Goal: Check status: Check status

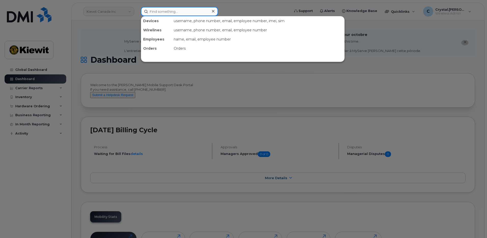
click at [153, 12] on input at bounding box center [179, 11] width 77 height 9
paste input "300570"
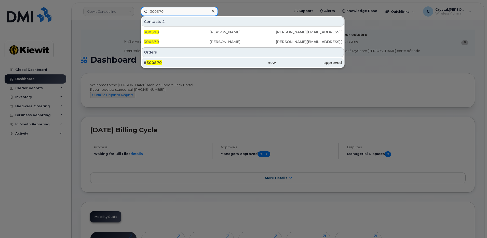
type input "300570"
click at [164, 62] on div "# 300570" at bounding box center [177, 62] width 66 height 5
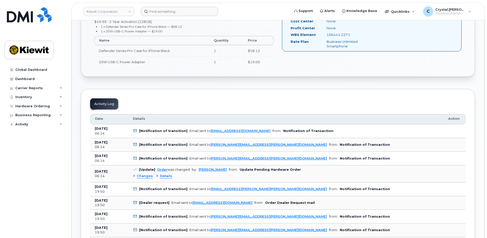
scroll to position [204, 0]
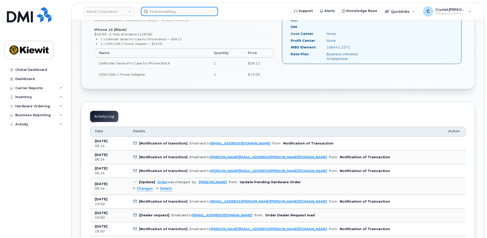
click at [157, 9] on input at bounding box center [179, 11] width 77 height 9
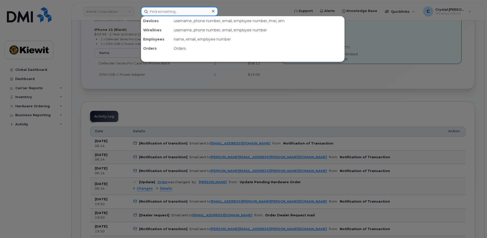
paste input "300387"
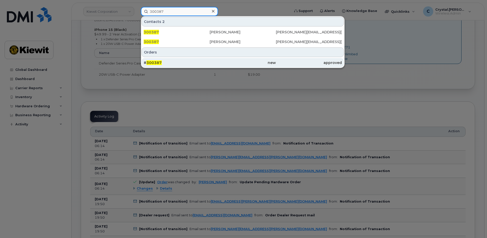
type input "300387"
click at [163, 64] on div "# 300387" at bounding box center [177, 62] width 66 height 5
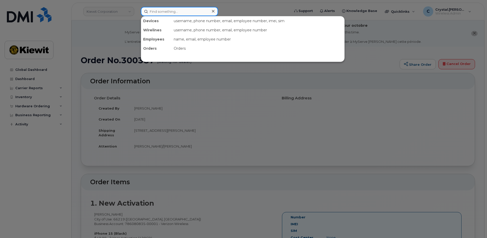
click at [176, 13] on input at bounding box center [179, 11] width 77 height 9
paste input "301368"
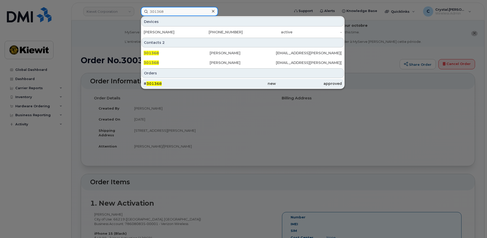
type input "301368"
click at [167, 84] on div "# 301368" at bounding box center [177, 83] width 66 height 5
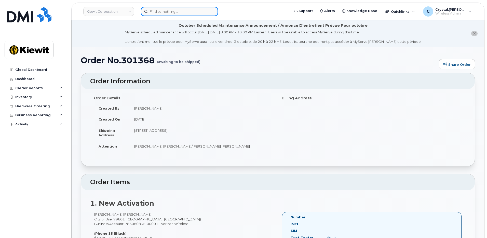
click at [177, 10] on input at bounding box center [179, 11] width 77 height 9
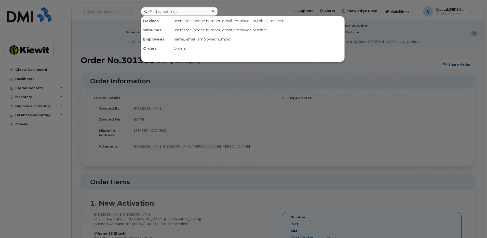
paste input "301371"
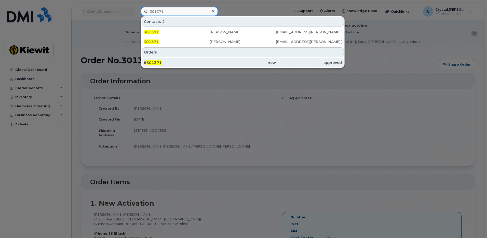
type input "301371"
click at [159, 63] on span "301371" at bounding box center [153, 62] width 15 height 5
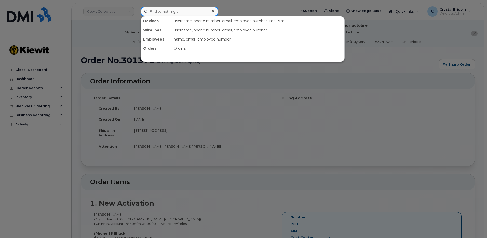
click at [185, 10] on input at bounding box center [179, 11] width 77 height 9
paste input "301372"
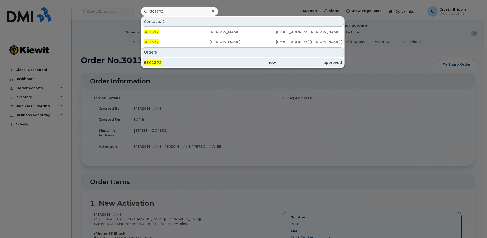
type input "301372"
click at [164, 63] on div "# 301372" at bounding box center [177, 62] width 66 height 5
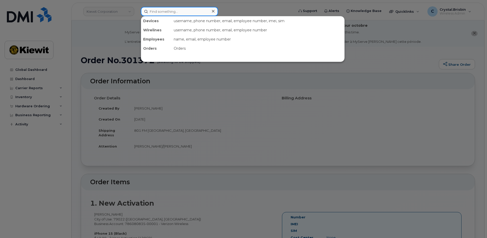
click at [160, 8] on input at bounding box center [179, 11] width 77 height 9
paste input "301427"
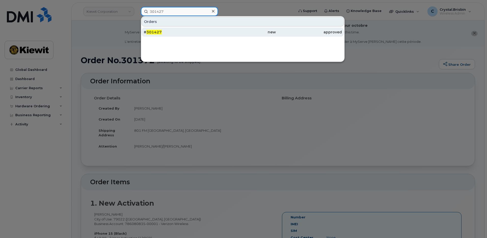
type input "301427"
click at [159, 32] on span "301427" at bounding box center [153, 32] width 15 height 5
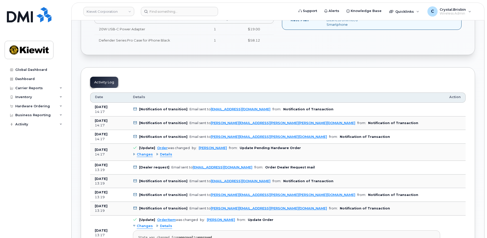
scroll to position [305, 0]
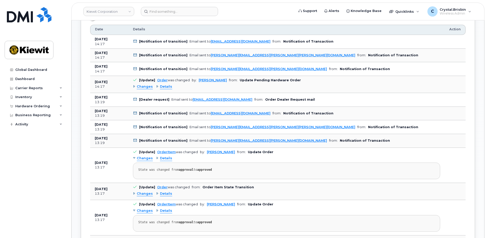
click at [78, 109] on div "Order No.301427 (awaiting to be shipped) Share Order × Share This Order If you …" at bounding box center [278, 206] width 412 height 931
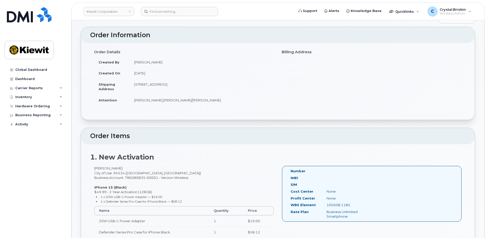
scroll to position [0, 0]
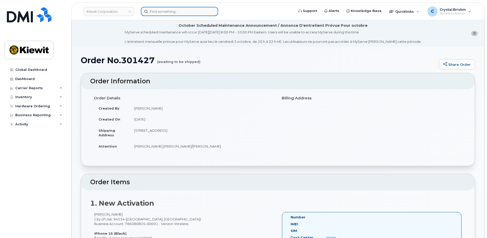
click at [171, 12] on input at bounding box center [179, 11] width 77 height 9
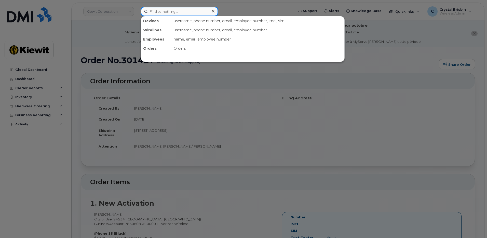
paste input "301428"
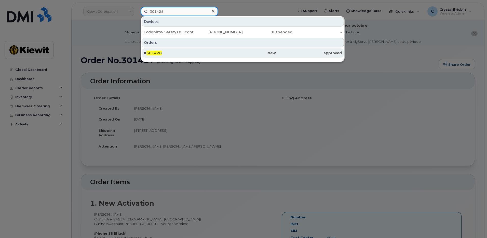
type input "301428"
click at [163, 56] on div "# 301428" at bounding box center [177, 52] width 66 height 9
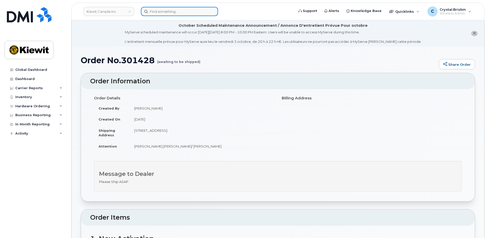
click at [167, 10] on input at bounding box center [179, 11] width 77 height 9
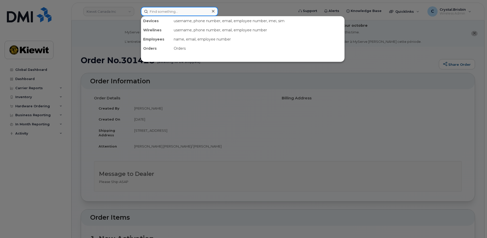
paste input "301430"
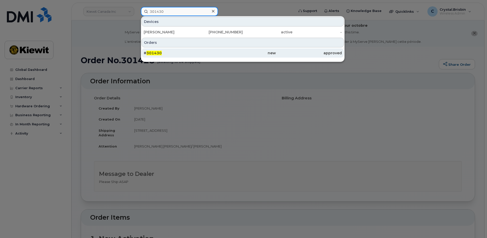
type input "301430"
click at [169, 54] on div "# 301430" at bounding box center [177, 52] width 66 height 5
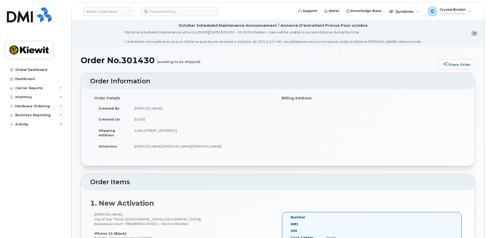
click at [76, 70] on div "Order No.301430 (awaiting to be shipped) Share Order × Share This Order If you …" at bounding box center [278, 234] width 412 height 375
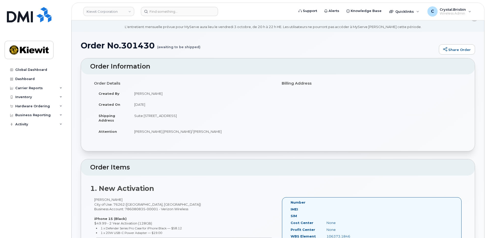
scroll to position [10, 0]
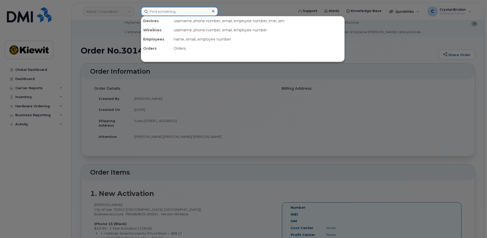
click at [175, 10] on input at bounding box center [179, 11] width 77 height 9
paste input "301435"
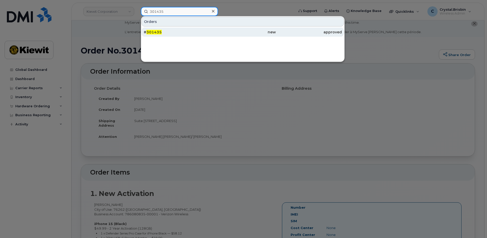
type input "301435"
click at [160, 32] on span "301435" at bounding box center [153, 32] width 15 height 5
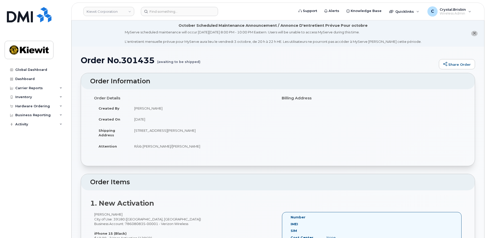
click at [81, 61] on h1 "Order No.301435 (awaiting to be shipped)" at bounding box center [258, 60] width 355 height 9
click at [154, 14] on input at bounding box center [179, 11] width 77 height 9
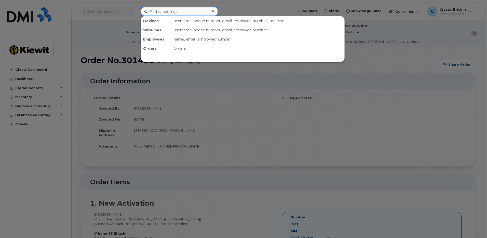
paste input "300387"
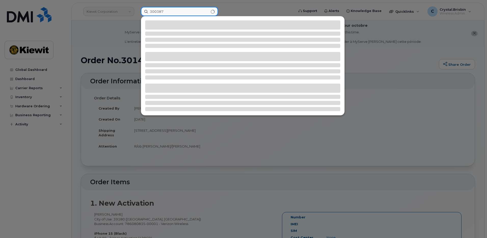
click at [172, 12] on input "300387" at bounding box center [179, 11] width 77 height 9
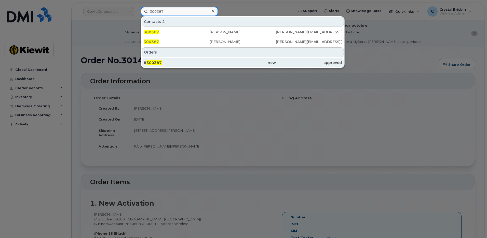
type input "300387"
click at [159, 62] on span "300387" at bounding box center [153, 62] width 15 height 5
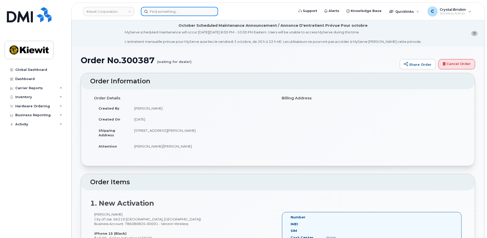
click at [173, 15] on input at bounding box center [179, 11] width 77 height 9
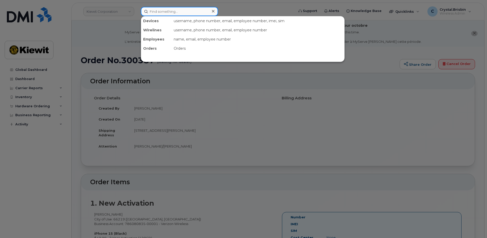
paste input "301371"
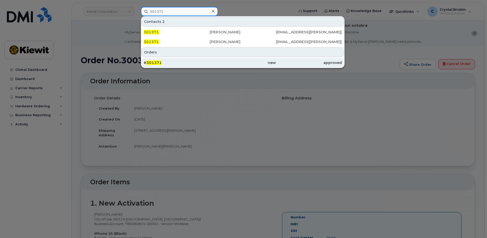
type input "301371"
click at [162, 62] on div "# 301371" at bounding box center [177, 62] width 66 height 5
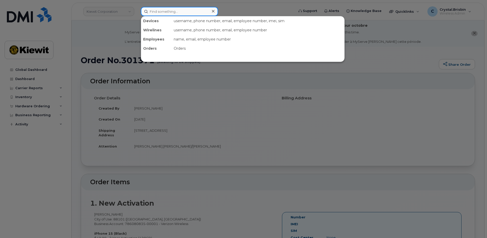
click at [170, 10] on input at bounding box center [179, 11] width 77 height 9
paste input "301372"
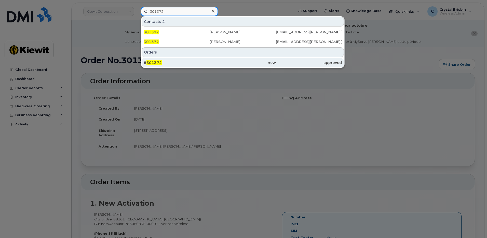
type input "301372"
click at [172, 61] on div "# 301372" at bounding box center [177, 62] width 66 height 5
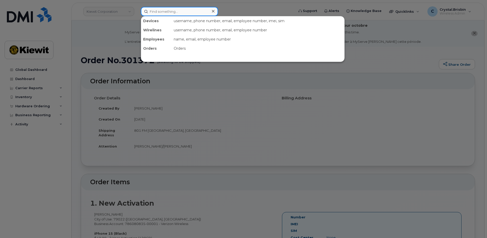
click at [176, 11] on input at bounding box center [179, 11] width 77 height 9
paste input "301441"
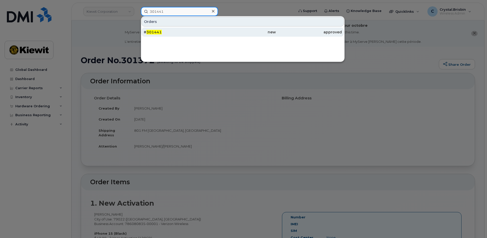
type input "301441"
click at [163, 32] on div "# 301441" at bounding box center [177, 32] width 66 height 5
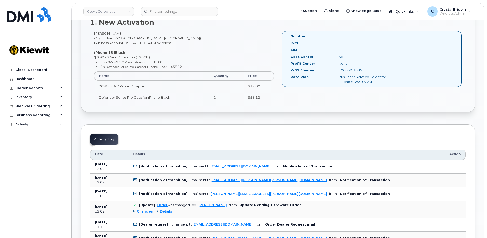
scroll to position [229, 0]
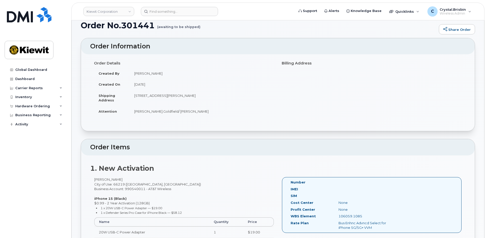
scroll to position [0, 0]
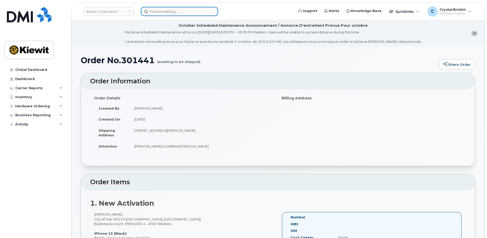
click at [193, 12] on input at bounding box center [179, 11] width 77 height 9
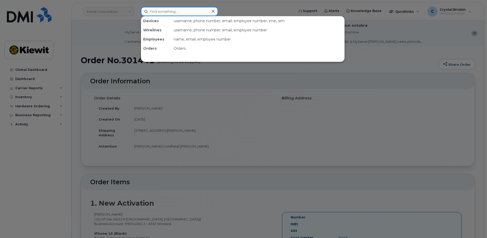
paste input "301457"
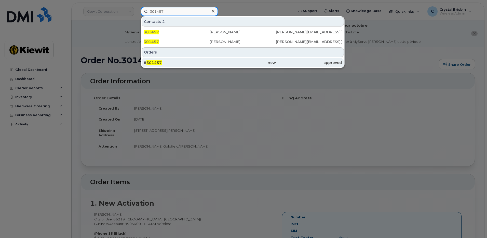
type input "301457"
click at [162, 63] on div "# 301457" at bounding box center [177, 62] width 66 height 5
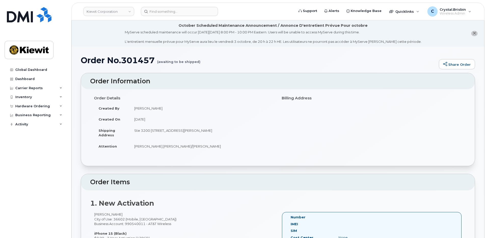
click at [185, 13] on input at bounding box center [179, 11] width 77 height 9
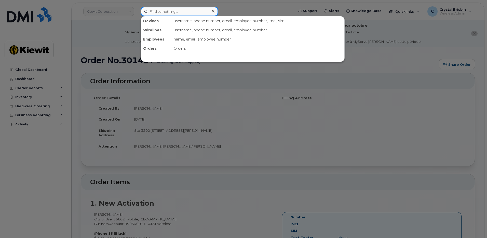
paste input "301458"
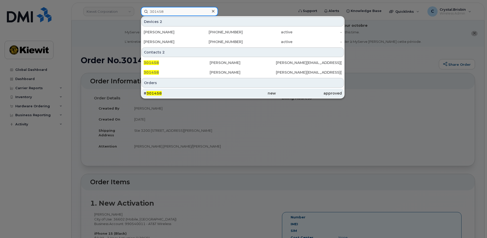
type input "301458"
click at [158, 94] on span "301458" at bounding box center [153, 93] width 15 height 5
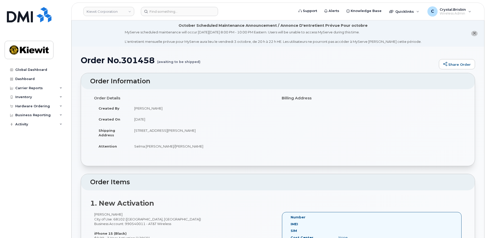
click at [87, 43] on li "October Scheduled Maintenance Announcement / Annonce D'entretient Prévue Pour o…" at bounding box center [278, 33] width 412 height 26
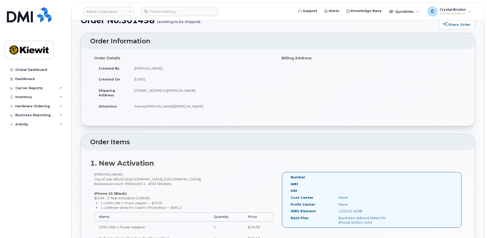
scroll to position [25, 0]
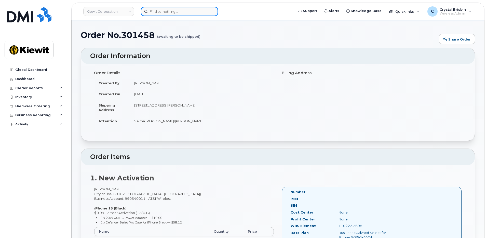
click at [177, 13] on input at bounding box center [179, 11] width 77 height 9
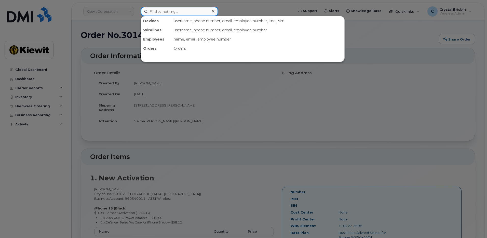
paste input "301459"
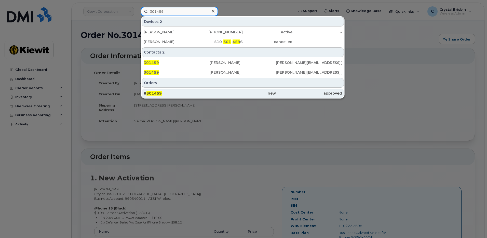
type input "301459"
click at [161, 93] on div "# 301459" at bounding box center [177, 93] width 66 height 5
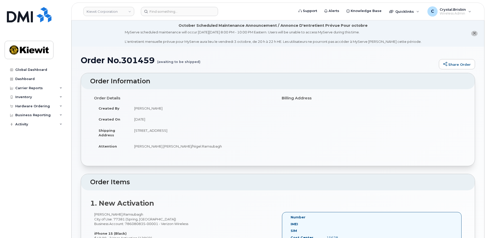
click at [78, 57] on div "Order No.301459 (awaiting to be shipped) Share Order × Share This Order If you …" at bounding box center [278, 234] width 412 height 375
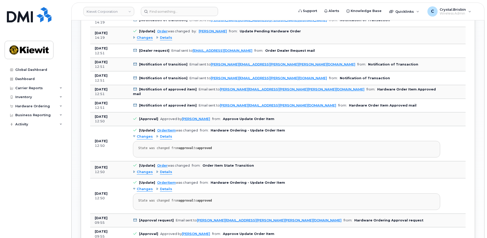
click at [72, 132] on div "Order No.301459 (awaiting to be shipped) Share Order × Share This Order If you …" at bounding box center [278, 95] width 412 height 806
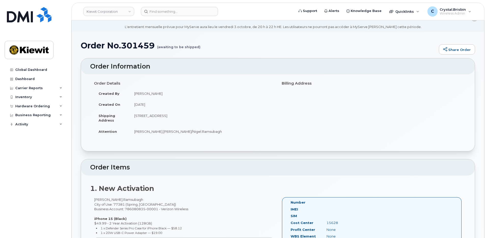
scroll to position [0, 0]
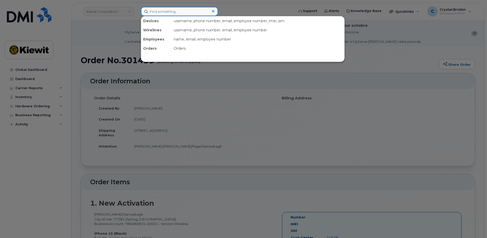
click at [158, 13] on input at bounding box center [179, 11] width 77 height 9
paste input "301463"
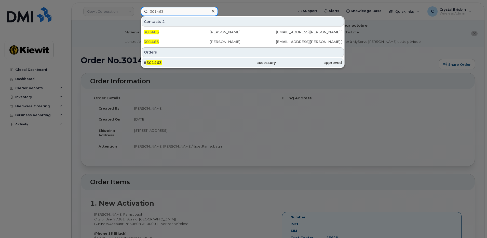
type input "301463"
click at [163, 62] on div "# 301463" at bounding box center [177, 62] width 66 height 5
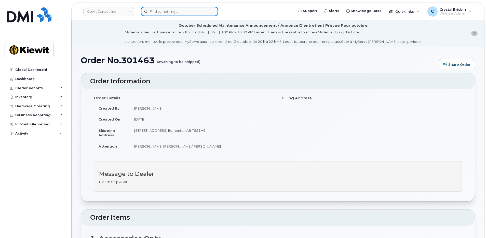
click at [170, 10] on input at bounding box center [179, 11] width 77 height 9
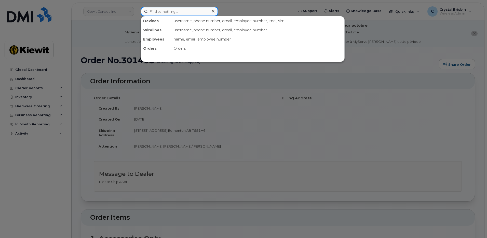
paste input "301469"
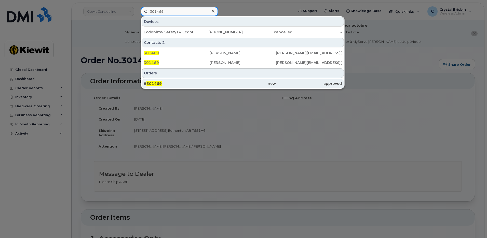
type input "301469"
click at [158, 84] on span "301469" at bounding box center [153, 83] width 15 height 5
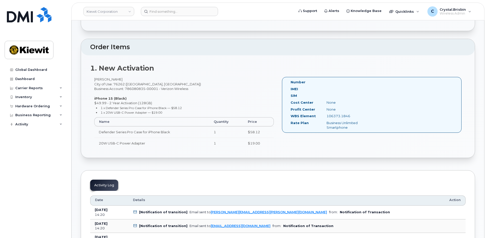
scroll to position [153, 0]
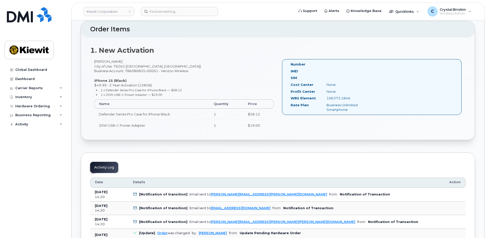
click at [84, 96] on div "1. New Activation [PERSON_NAME] City of Use: 76262 ([GEOGRAPHIC_DATA], [GEOGRAP…" at bounding box center [277, 88] width 393 height 103
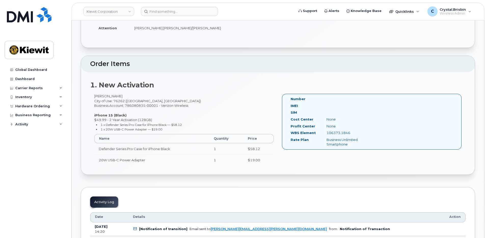
scroll to position [0, 0]
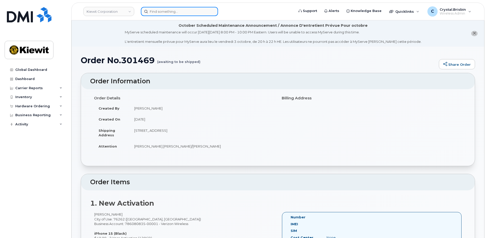
click at [162, 12] on input at bounding box center [179, 11] width 77 height 9
paste input "301499"
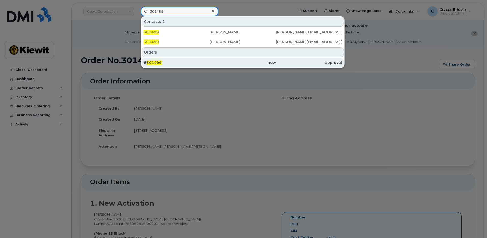
type input "301499"
click at [157, 64] on span "301499" at bounding box center [153, 62] width 15 height 5
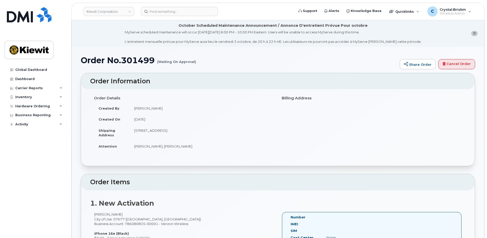
click at [162, 12] on input at bounding box center [179, 11] width 77 height 9
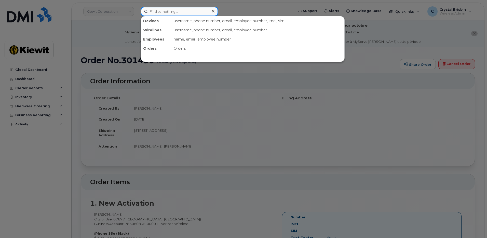
paste input "301506"
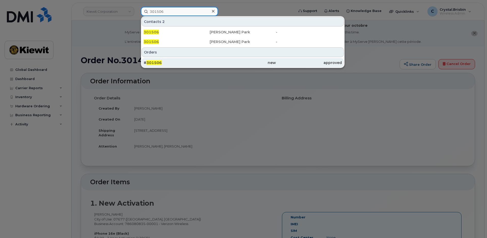
type input "301506"
click at [157, 62] on span "301506" at bounding box center [153, 62] width 15 height 5
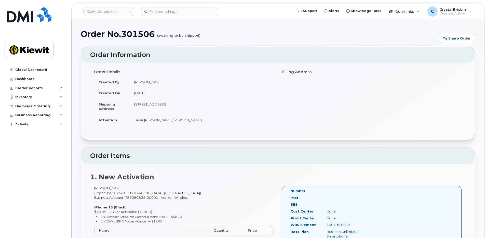
scroll to position [25, 0]
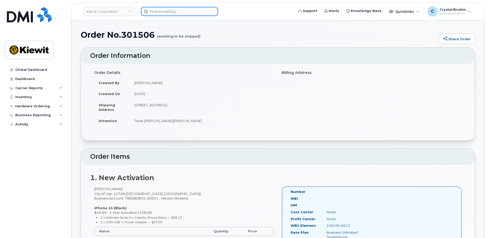
click at [159, 15] on input at bounding box center [179, 11] width 77 height 9
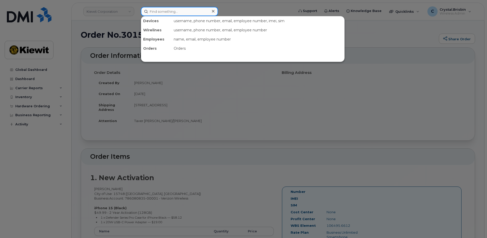
paste input "301510"
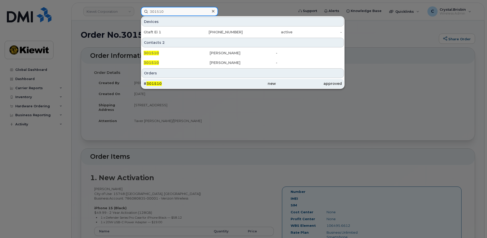
type input "301510"
click at [165, 82] on div "# 301510" at bounding box center [177, 83] width 66 height 5
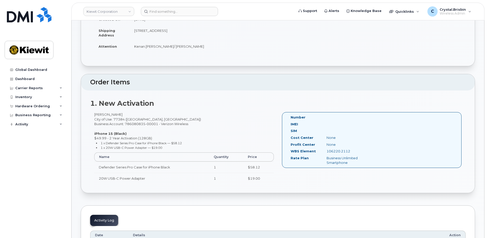
scroll to position [102, 0]
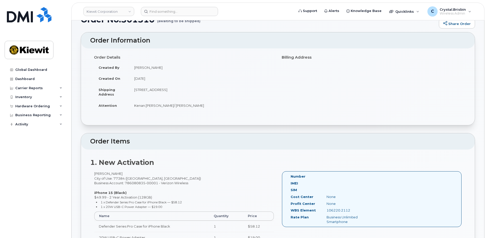
scroll to position [23, 0]
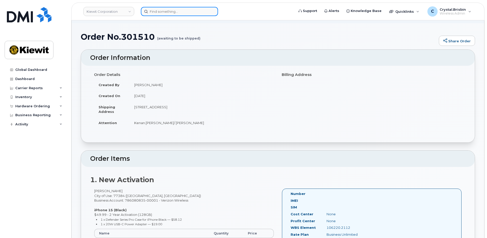
click at [172, 13] on input at bounding box center [179, 11] width 77 height 9
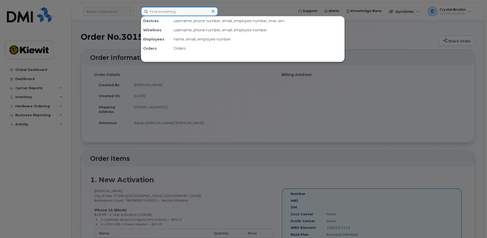
paste input "301513"
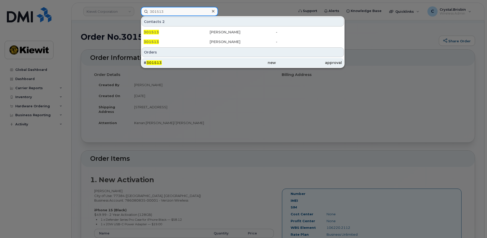
type input "301513"
click at [163, 63] on div "# 301513" at bounding box center [177, 62] width 66 height 5
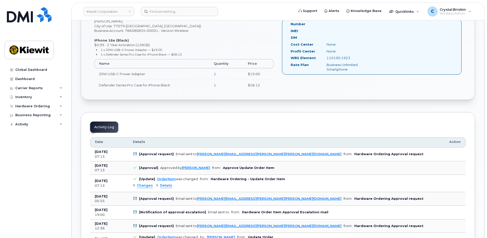
scroll to position [229, 0]
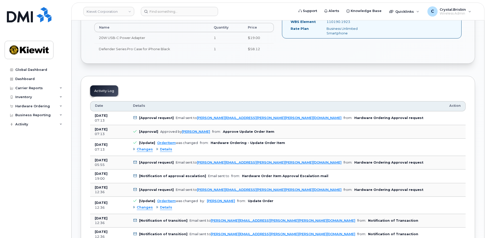
click at [79, 110] on div "Order No.301513 (Waiting On Approval) Share Order Cancel Order × Share This Ord…" at bounding box center [278, 211] width 412 height 786
click at [164, 10] on input at bounding box center [179, 11] width 77 height 9
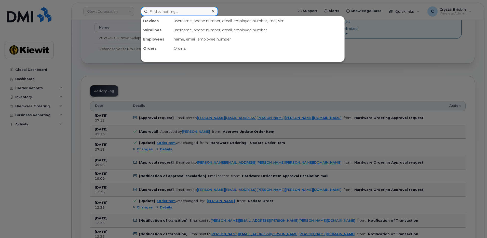
paste input "301168"
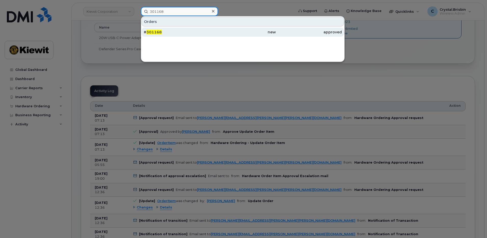
type input "301168"
click at [163, 32] on div "# 301168" at bounding box center [177, 32] width 66 height 5
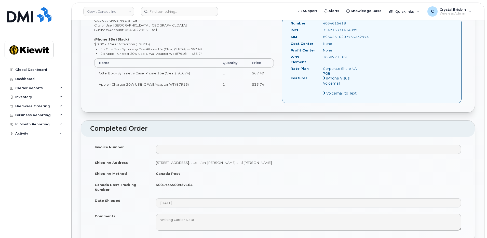
scroll to position [331, 0]
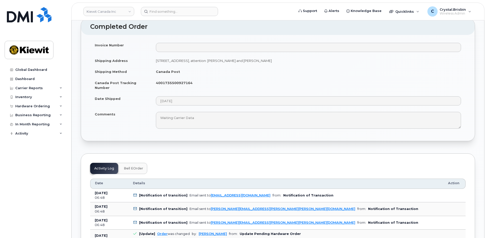
click at [177, 81] on strong "4001735500927164" at bounding box center [174, 83] width 37 height 4
copy strong "4001735500927164"
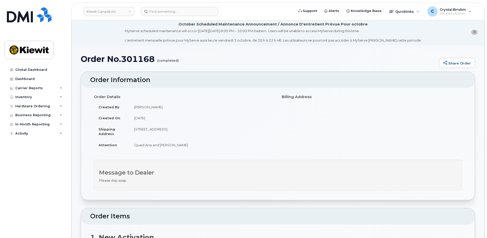
scroll to position [0, 0]
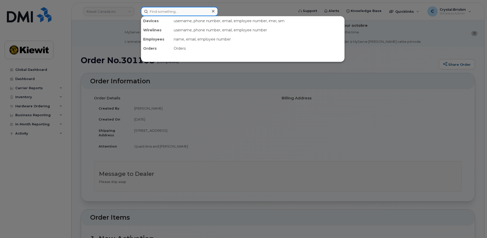
click at [170, 11] on input at bounding box center [179, 11] width 77 height 9
paste input "301262"
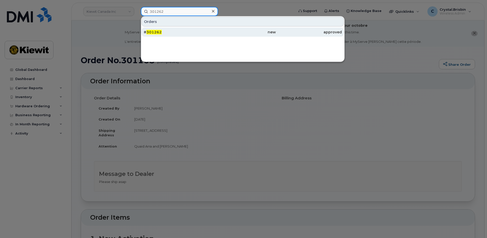
type input "301262"
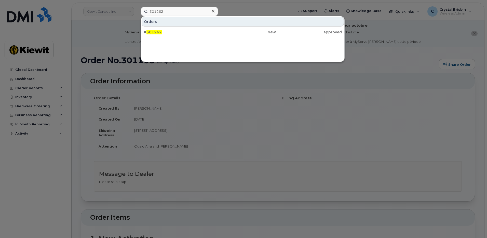
drag, startPoint x: 161, startPoint y: 32, endPoint x: 200, endPoint y: 67, distance: 52.3
click at [161, 32] on div "# 301262" at bounding box center [177, 32] width 66 height 5
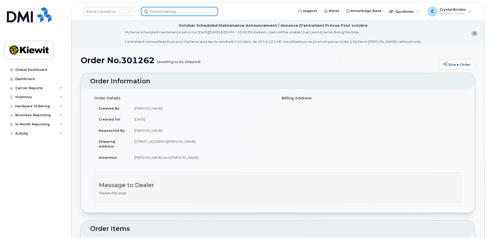
click at [167, 12] on input at bounding box center [179, 11] width 77 height 9
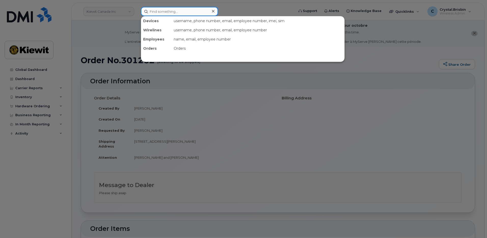
paste input "301163"
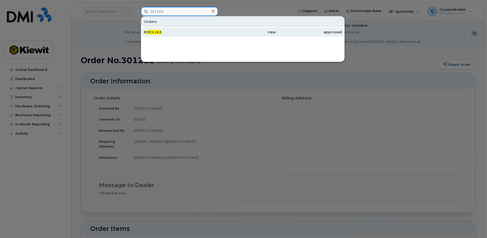
type input "301163"
click at [160, 33] on span "301163" at bounding box center [153, 32] width 15 height 5
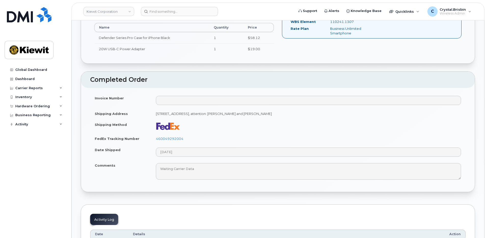
scroll to position [280, 0]
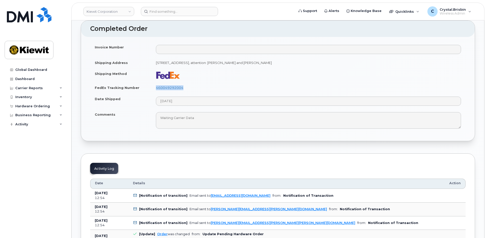
drag, startPoint x: 189, startPoint y: 90, endPoint x: 156, endPoint y: 91, distance: 33.4
click at [156, 91] on td "460049292004" at bounding box center [308, 87] width 314 height 11
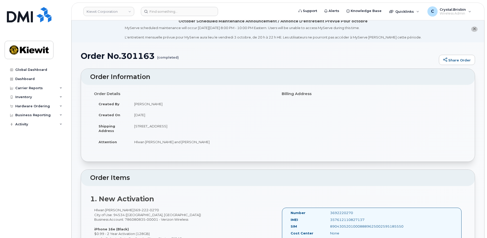
scroll to position [0, 0]
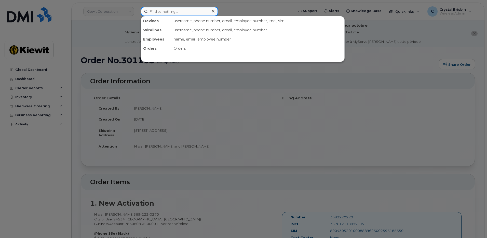
click at [165, 13] on input at bounding box center [179, 11] width 77 height 9
paste input "301164"
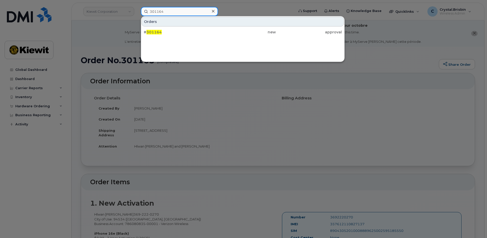
type input "301164"
drag, startPoint x: 175, startPoint y: 31, endPoint x: 263, endPoint y: 42, distance: 88.2
click at [175, 31] on div "# 301164" at bounding box center [177, 32] width 66 height 5
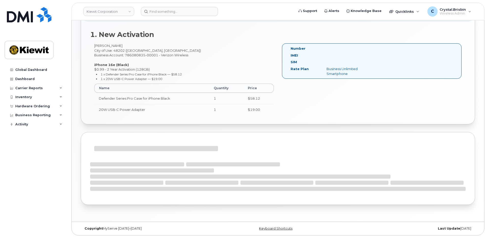
scroll to position [180, 0]
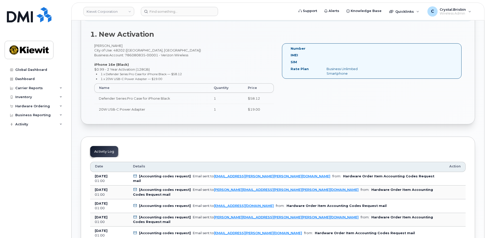
click at [78, 128] on div "Order No.301164 (Waiting On Approval) Share Order Cancel Order × Share This Ord…" at bounding box center [278, 208] width 412 height 682
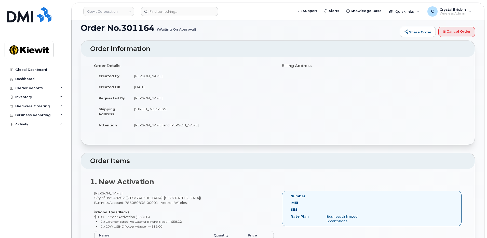
scroll to position [24, 0]
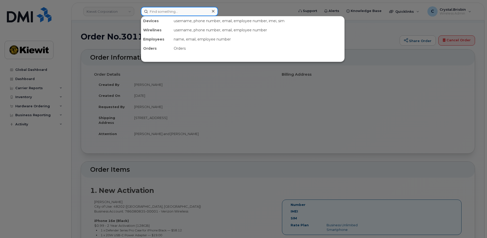
click at [190, 14] on input at bounding box center [179, 11] width 77 height 9
paste input "301257"
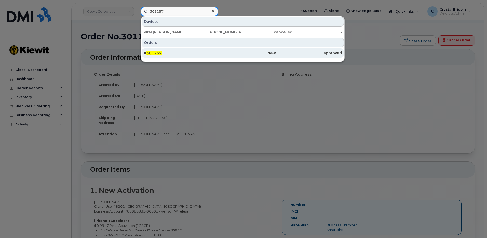
type input "301257"
click at [158, 53] on span "301257" at bounding box center [153, 53] width 15 height 5
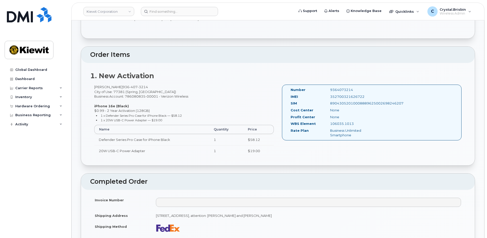
scroll to position [255, 0]
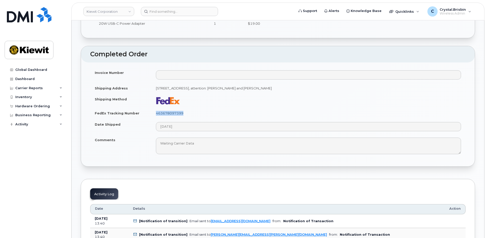
drag, startPoint x: 186, startPoint y: 112, endPoint x: 156, endPoint y: 114, distance: 29.4
click at [156, 114] on td "463678097399" at bounding box center [308, 112] width 314 height 11
copy link "463678097399"
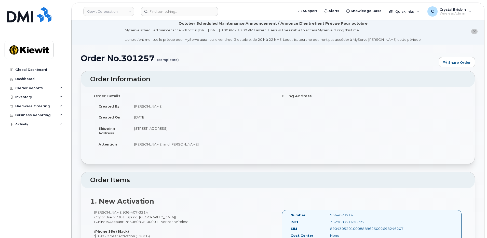
scroll to position [0, 0]
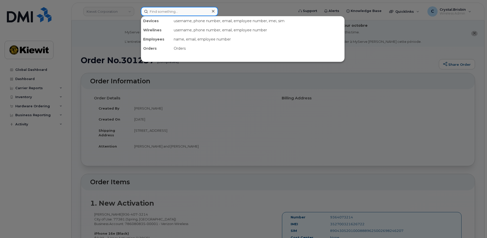
click at [158, 9] on input at bounding box center [179, 11] width 77 height 9
paste input "301517"
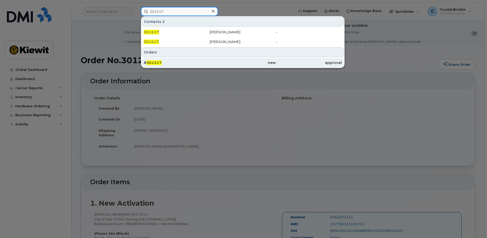
type input "301517"
click at [166, 60] on div "# 301517" at bounding box center [177, 62] width 66 height 9
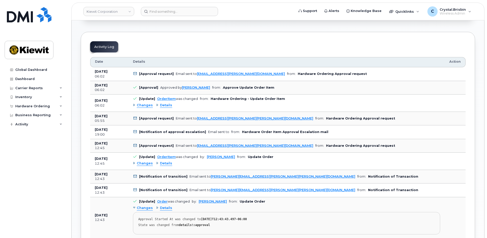
scroll to position [279, 0]
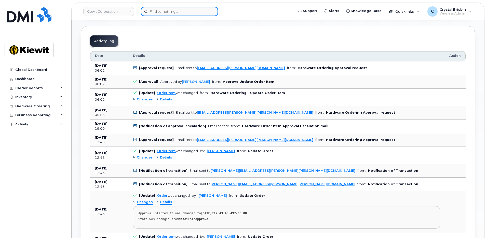
click at [200, 11] on input at bounding box center [179, 11] width 77 height 9
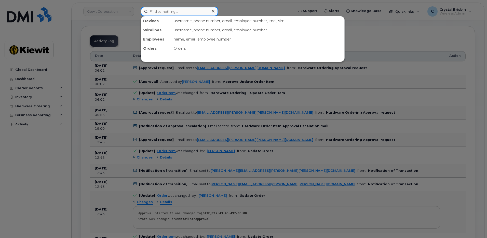
paste input "301262"
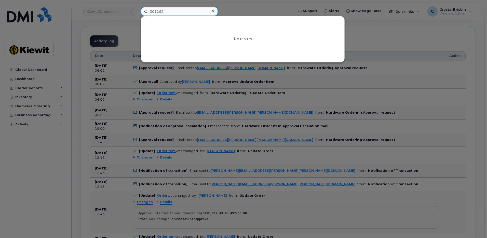
click at [200, 11] on input "301262" at bounding box center [179, 11] width 77 height 9
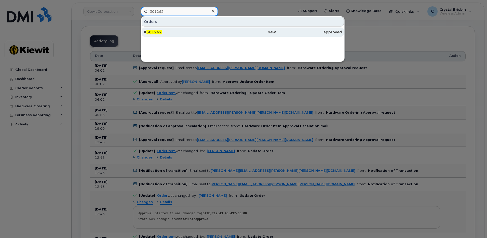
type input "301262"
click at [170, 29] on div "# 301262" at bounding box center [177, 31] width 66 height 9
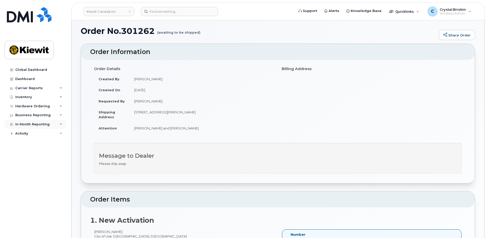
scroll to position [25, 0]
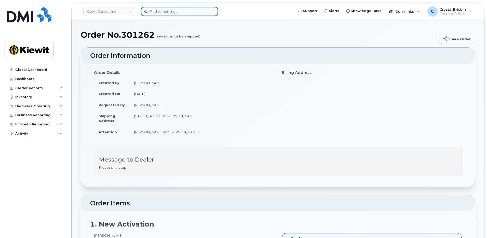
click at [170, 10] on input at bounding box center [179, 11] width 77 height 9
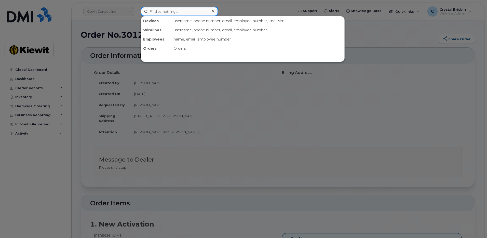
paste input "301521"
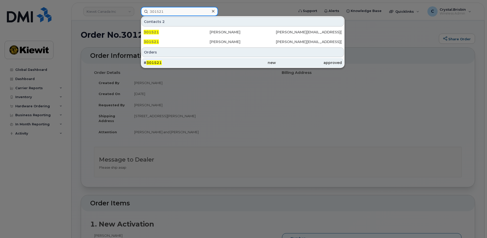
type input "301521"
click at [165, 62] on div "# 301521" at bounding box center [177, 62] width 66 height 5
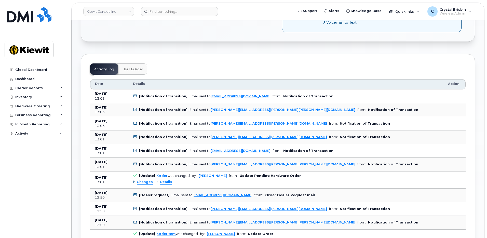
scroll to position [305, 0]
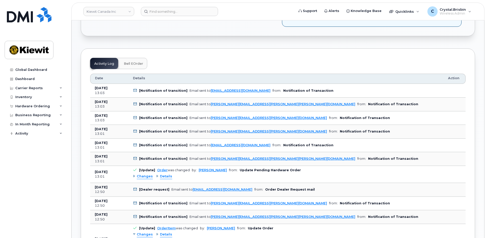
click at [74, 119] on div "Order No.301521 (awaiting to be shipped) Share Order × Share This Order If you …" at bounding box center [278, 194] width 412 height 907
click at [75, 59] on div "Order No.301521 (awaiting to be shipped) Share Order × Share This Order If you …" at bounding box center [278, 194] width 412 height 907
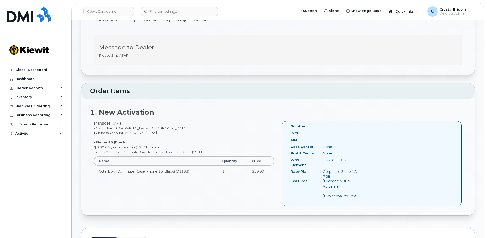
scroll to position [122, 0]
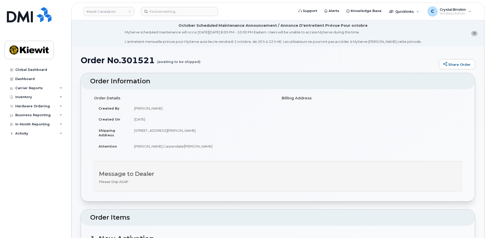
scroll to position [480, 0]
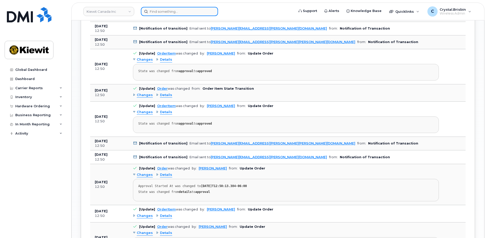
click at [166, 11] on input at bounding box center [179, 11] width 77 height 9
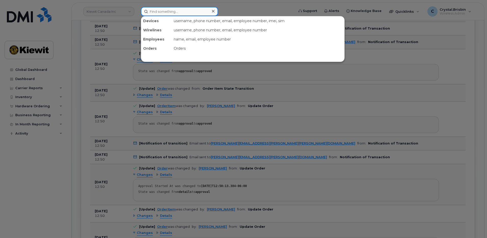
paste input "301523"
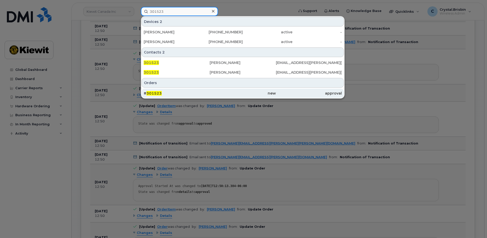
type input "301523"
click at [154, 92] on span "301523" at bounding box center [153, 93] width 15 height 5
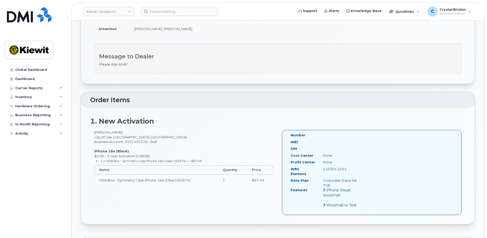
scroll to position [145, 0]
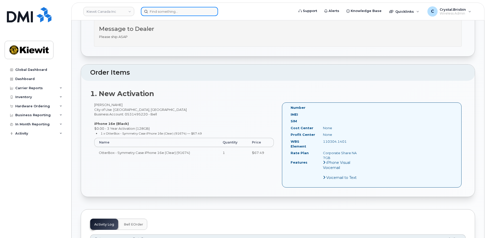
click at [164, 12] on input at bounding box center [179, 11] width 77 height 9
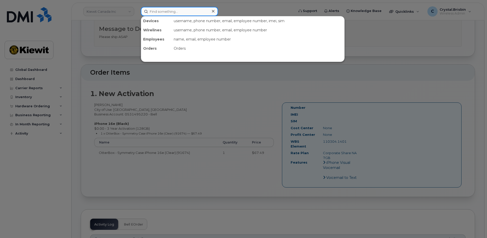
paste input "301530"
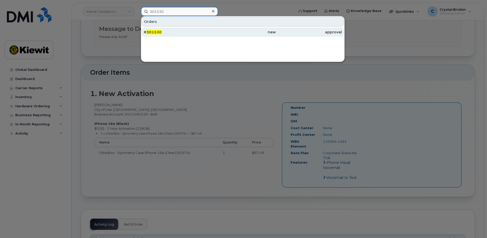
type input "301530"
click at [159, 33] on span "301530" at bounding box center [153, 32] width 15 height 5
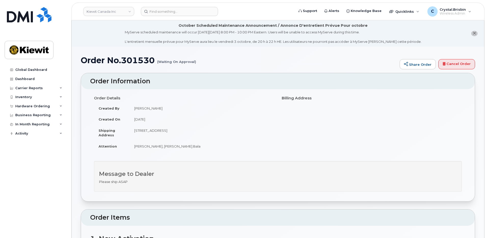
click at [94, 44] on li "October Scheduled Maintenance Announcement / Annonce D'entretient Prévue Pour o…" at bounding box center [278, 33] width 412 height 26
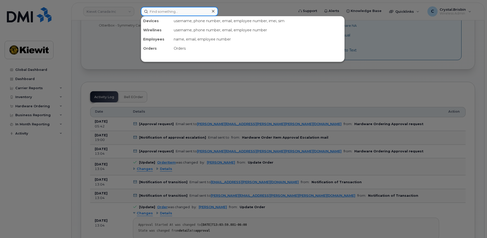
click at [167, 13] on input at bounding box center [179, 11] width 77 height 9
paste input "301487"
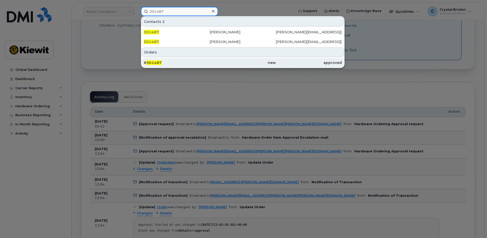
type input "301487"
click at [155, 61] on span "301487" at bounding box center [153, 62] width 15 height 5
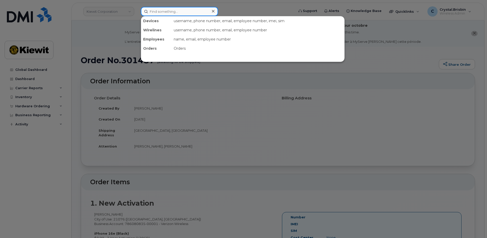
click at [184, 9] on input at bounding box center [179, 11] width 77 height 9
paste input "301492"
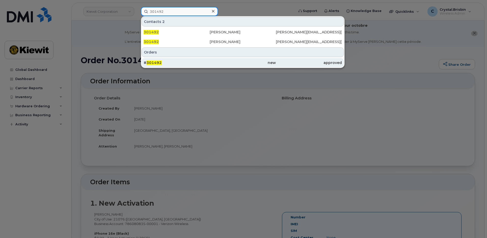
type input "301492"
click at [161, 64] on div "# 301492" at bounding box center [177, 62] width 66 height 5
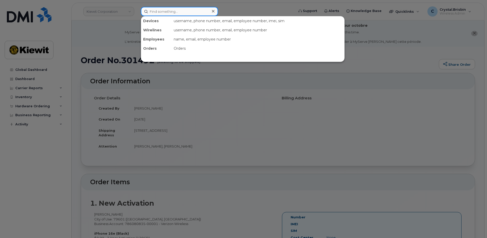
click at [169, 12] on input at bounding box center [179, 11] width 77 height 9
paste input "301497"
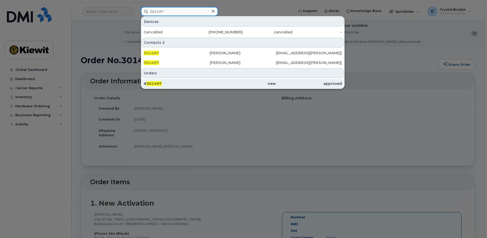
type input "301497"
click at [160, 84] on span "301497" at bounding box center [153, 83] width 15 height 5
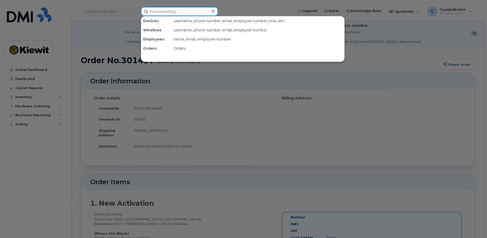
click at [188, 13] on input at bounding box center [179, 11] width 77 height 9
paste input "301495"
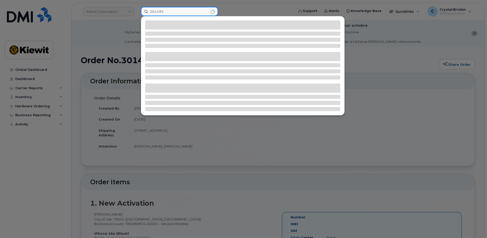
type input "301495"
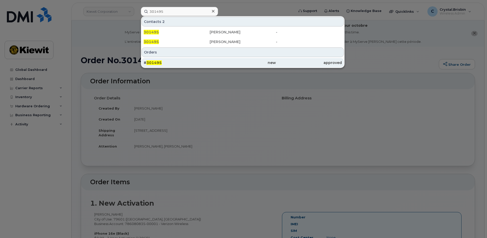
click at [164, 62] on div "# 301495" at bounding box center [177, 62] width 66 height 5
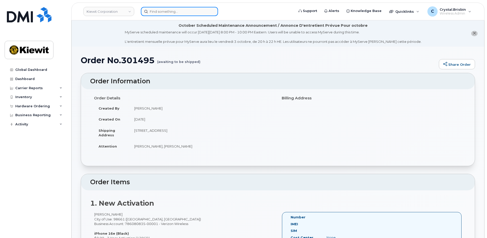
click at [157, 11] on input at bounding box center [179, 11] width 77 height 9
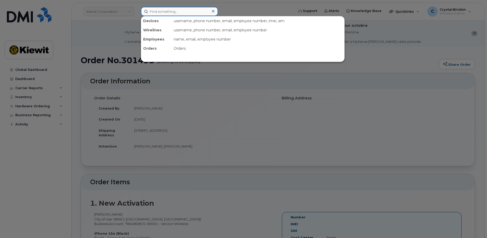
paste input "301489"
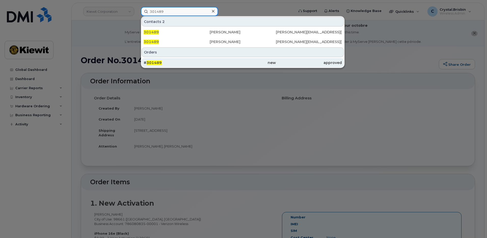
type input "301489"
click at [159, 62] on span "301489" at bounding box center [153, 62] width 15 height 5
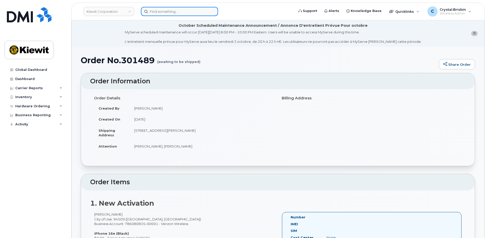
click at [165, 10] on input at bounding box center [179, 11] width 77 height 9
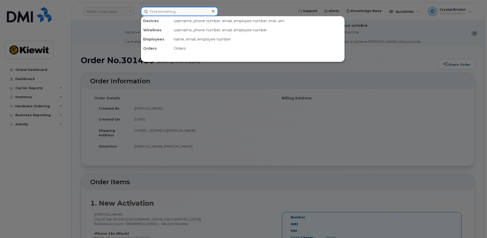
paste input "301503"
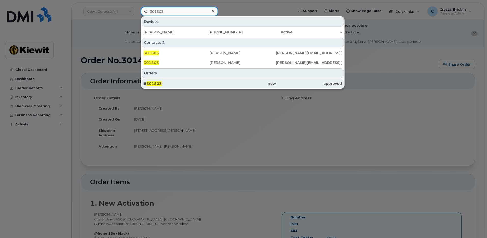
type input "301503"
click at [164, 82] on div "# 301503" at bounding box center [177, 83] width 66 height 5
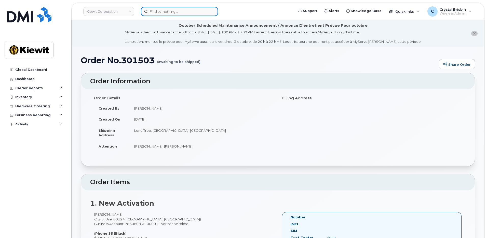
click at [162, 13] on input at bounding box center [179, 11] width 77 height 9
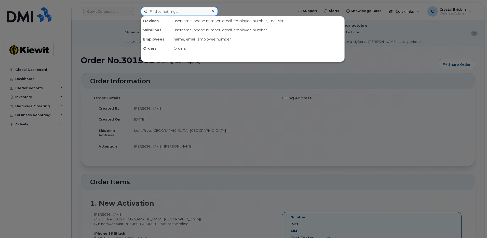
paste input "301522"
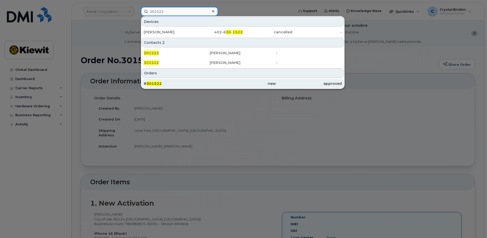
type input "301522"
click at [165, 83] on div "# 301522" at bounding box center [177, 83] width 66 height 5
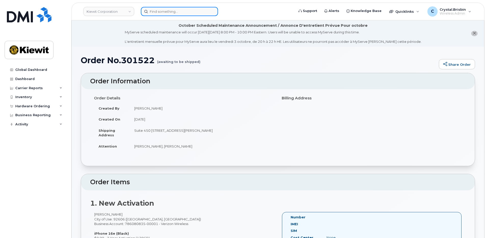
click at [165, 11] on input at bounding box center [179, 11] width 77 height 9
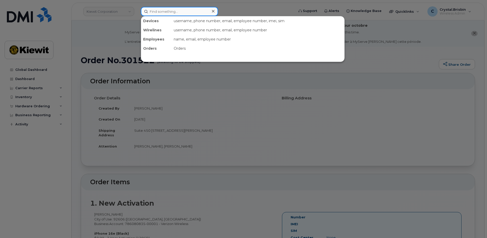
paste input "301549"
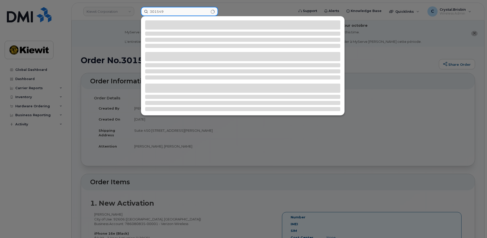
type input "301549"
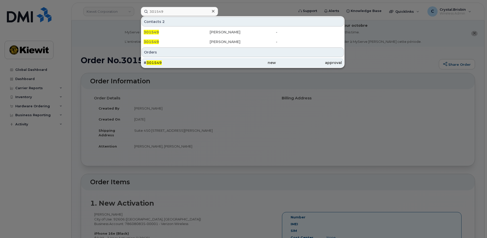
click at [182, 61] on div "# 301549" at bounding box center [177, 62] width 66 height 5
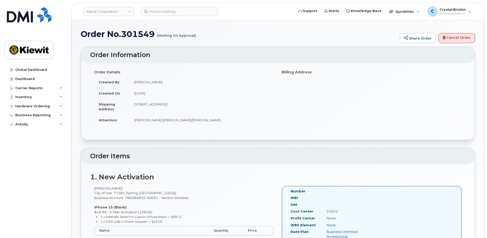
click at [77, 119] on div "Order No.301549 (Waiting On Approval) Share Order Cancel Order × Share This Ord…" at bounding box center [278, 192] width 412 height 344
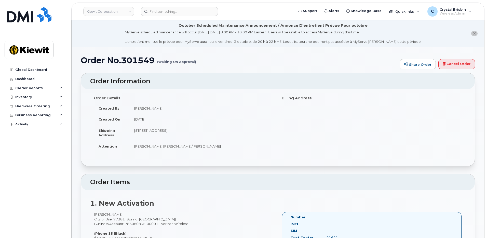
scroll to position [228, 0]
